Goal: Navigation & Orientation: Find specific page/section

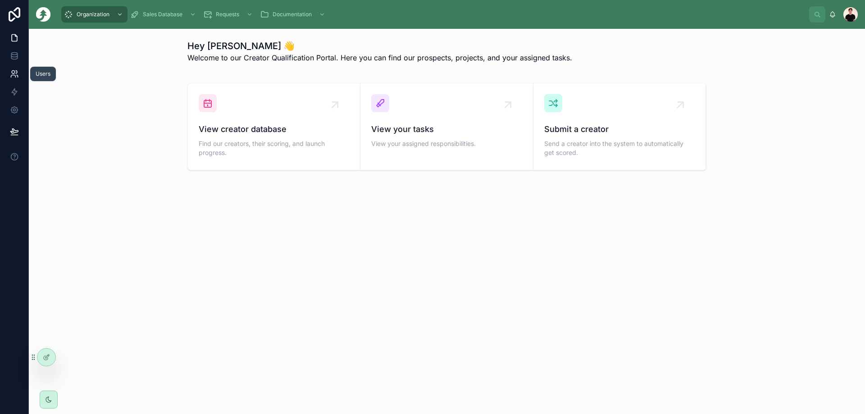
click at [18, 76] on icon at bounding box center [17, 76] width 1 height 2
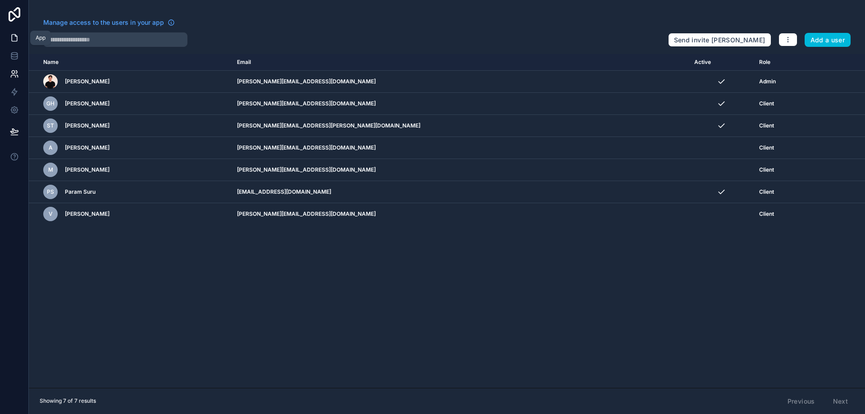
click at [20, 41] on link at bounding box center [14, 38] width 28 height 18
